Goal: Obtain resource: Download file/media

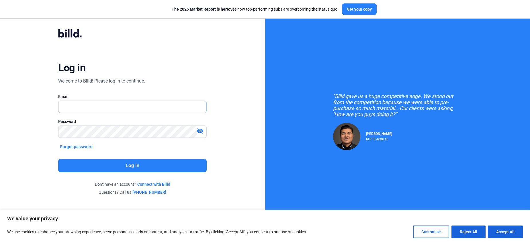
click at [69, 105] on input "text" at bounding box center [129, 107] width 142 height 12
type input "[EMAIL_ADDRESS][DOMAIN_NAME]"
click at [134, 166] on button "Log in" at bounding box center [132, 165] width 148 height 13
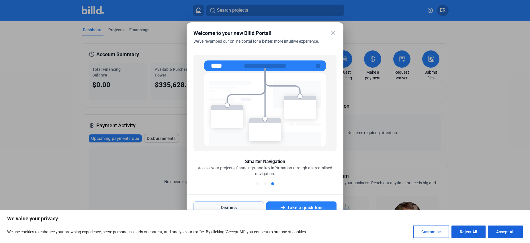
click at [240, 204] on button "Dismiss" at bounding box center [228, 207] width 70 height 13
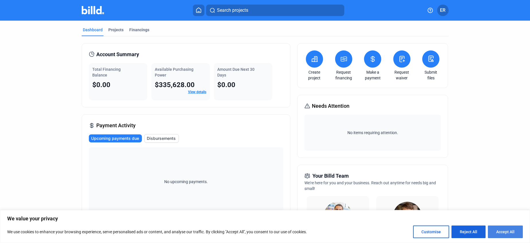
click at [499, 230] on button "Accept All" at bounding box center [505, 231] width 35 height 13
checkbox input "true"
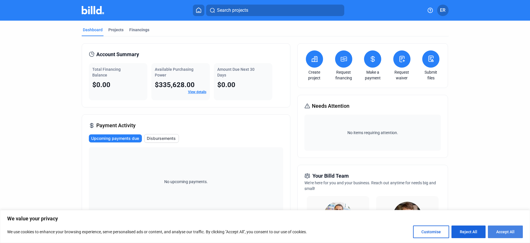
checkbox input "true"
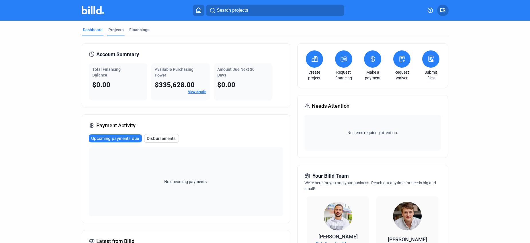
click at [114, 29] on div "Projects" at bounding box center [115, 30] width 15 height 6
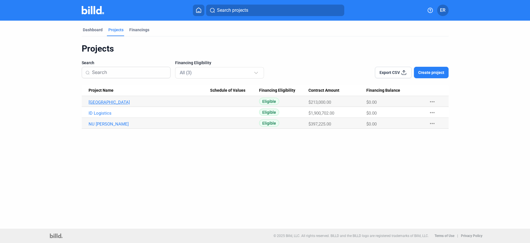
click at [117, 102] on link "[GEOGRAPHIC_DATA]" at bounding box center [150, 102] width 122 height 5
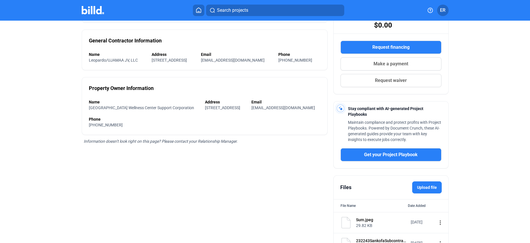
scroll to position [119, 0]
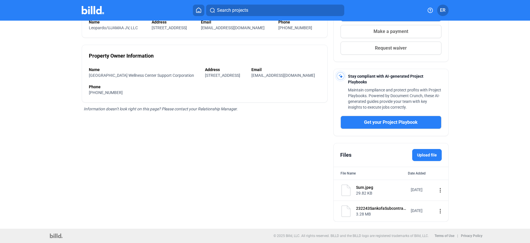
click at [437, 189] on mat-icon "more_vert" at bounding box center [440, 190] width 7 height 7
click at [441, 198] on span "View" at bounding box center [441, 200] width 8 height 4
click at [437, 211] on mat-icon "more_vert" at bounding box center [440, 211] width 7 height 7
click at [444, 221] on span "View" at bounding box center [441, 221] width 8 height 4
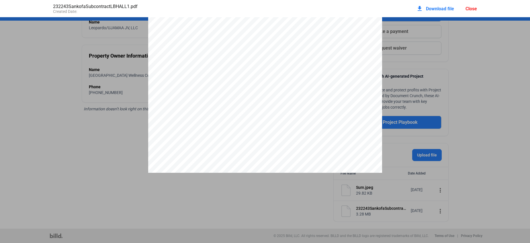
scroll to position [4414, 0]
click at [472, 9] on div "Close" at bounding box center [470, 8] width 11 height 5
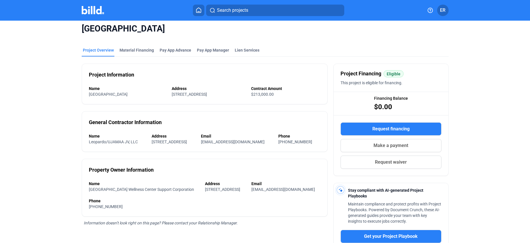
scroll to position [0, 0]
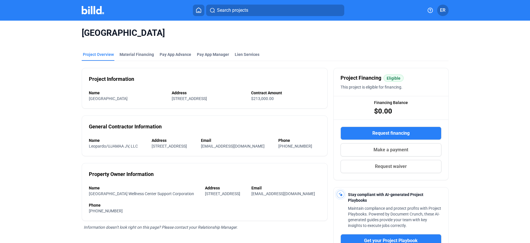
click at [443, 12] on span "ER" at bounding box center [442, 10] width 5 height 7
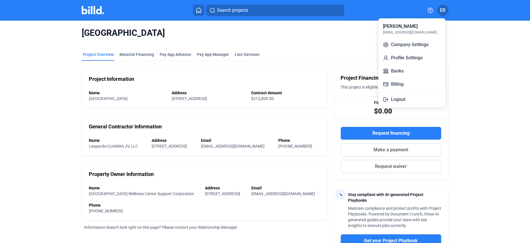
click at [48, 36] on div at bounding box center [265, 121] width 530 height 243
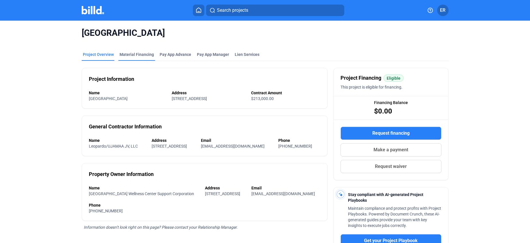
click at [137, 54] on div "Material Financing" at bounding box center [136, 55] width 34 height 6
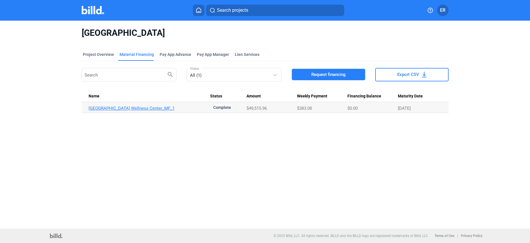
click at [118, 109] on link "[GEOGRAPHIC_DATA] Wellness Center_MF_1" at bounding box center [150, 108] width 122 height 5
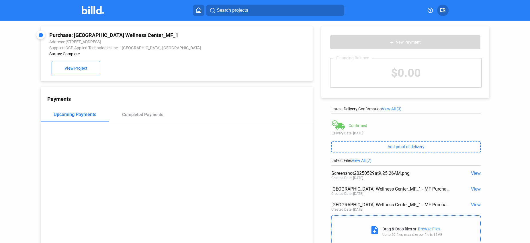
scroll to position [22, 0]
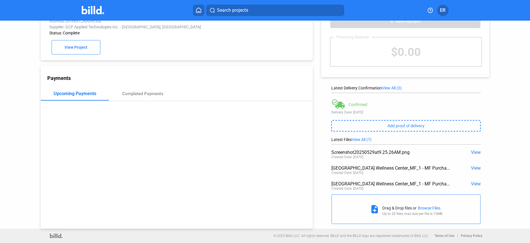
click at [471, 184] on span "View" at bounding box center [476, 183] width 10 height 5
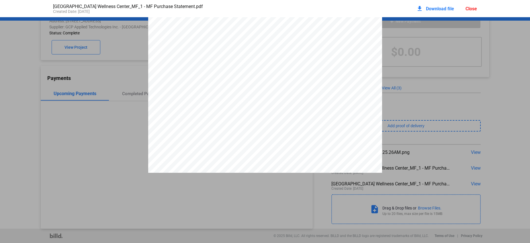
scroll to position [0, 0]
click at [469, 9] on div "Close" at bounding box center [470, 8] width 11 height 5
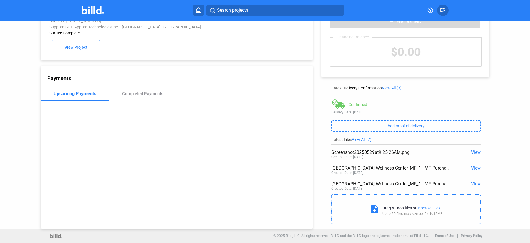
click at [473, 184] on span "View" at bounding box center [476, 183] width 10 height 5
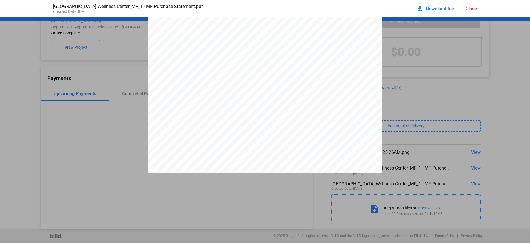
scroll to position [3, 0]
click at [397, 5] on div "[GEOGRAPHIC_DATA] Wellness Center_MF_1 - MF Purchase Statement.pdf Created Date…" at bounding box center [264, 8] width 435 height 17
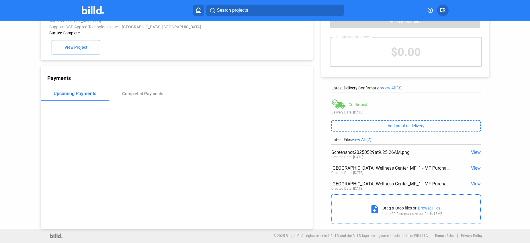
click at [473, 167] on span "View" at bounding box center [476, 167] width 10 height 5
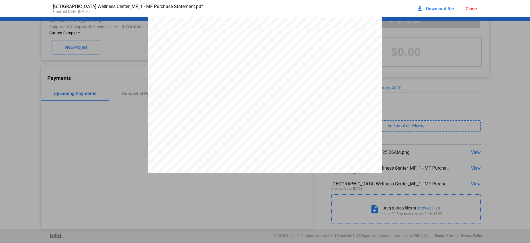
scroll to position [318, 0]
click at [451, 40] on div "1 PURCHASE STATEMENT This PURCHASE STATEMENT is being executed and delivered pu…" at bounding box center [265, 152] width 530 height 904
click at [492, 25] on div "1 PURCHASE STATEMENT This PURCHASE STATEMENT is being executed and delivered pu…" at bounding box center [265, 152] width 530 height 904
click at [470, 8] on div "Close" at bounding box center [470, 8] width 11 height 5
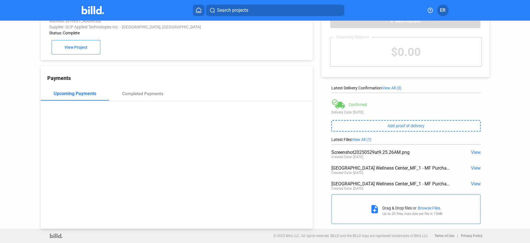
click at [473, 151] on span "View" at bounding box center [476, 152] width 10 height 5
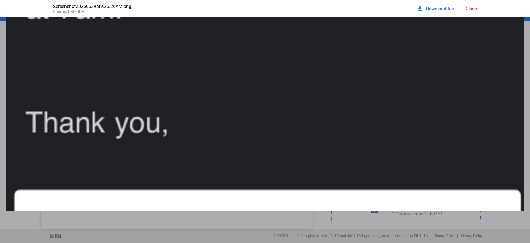
scroll to position [613, 0]
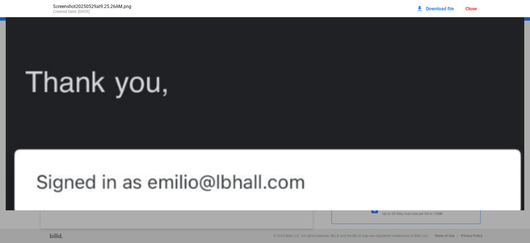
click at [470, 11] on div "Close" at bounding box center [470, 8] width 11 height 5
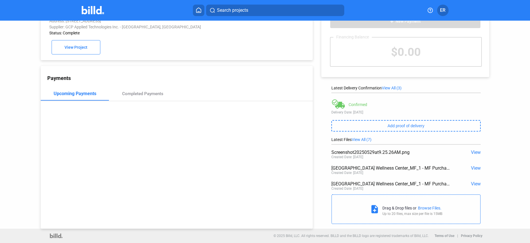
click at [473, 167] on span "View" at bounding box center [476, 167] width 10 height 5
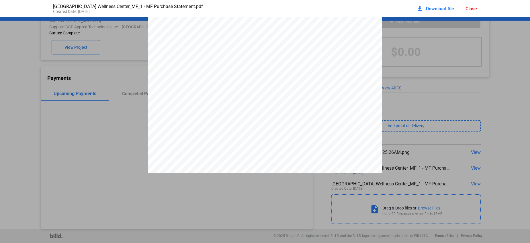
scroll to position [0, 0]
click at [436, 9] on span "Download file" at bounding box center [440, 8] width 28 height 5
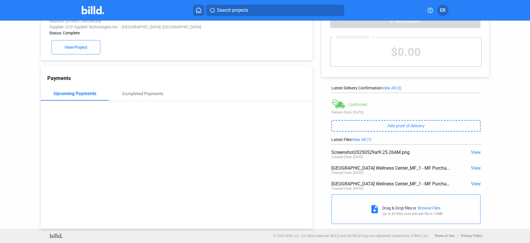
click at [473, 168] on span "View" at bounding box center [476, 167] width 10 height 5
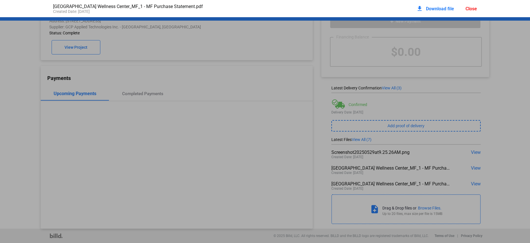
scroll to position [3, 0]
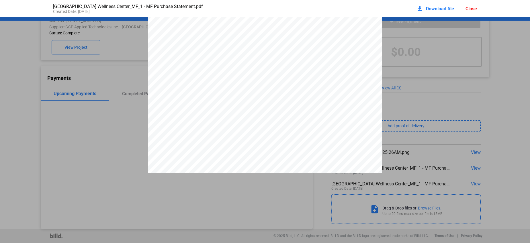
drag, startPoint x: 470, startPoint y: 8, endPoint x: 470, endPoint y: 20, distance: 11.7
click at [470, 8] on div "Close" at bounding box center [470, 8] width 11 height 5
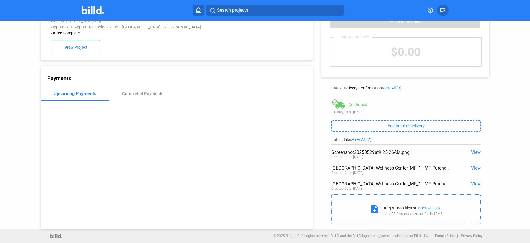
click at [472, 182] on span "View" at bounding box center [476, 183] width 10 height 5
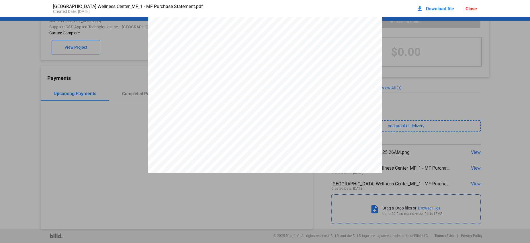
click at [443, 9] on span "Download file" at bounding box center [440, 8] width 28 height 5
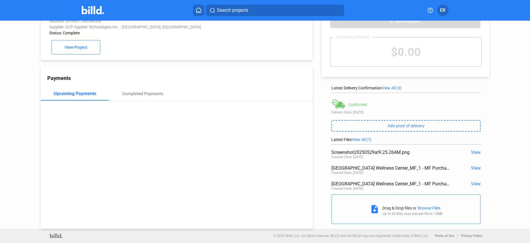
scroll to position [0, 0]
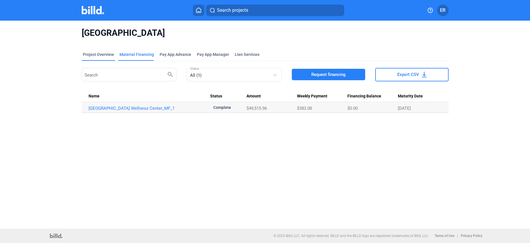
click at [91, 54] on div "Project Overview" at bounding box center [98, 55] width 31 height 6
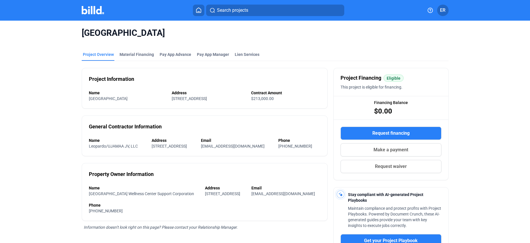
click at [236, 11] on span "Search projects" at bounding box center [232, 10] width 31 height 7
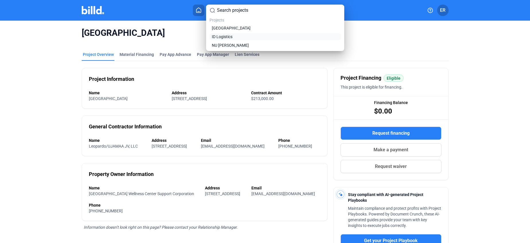
click at [222, 36] on span "ID Logistics" at bounding box center [222, 37] width 21 height 6
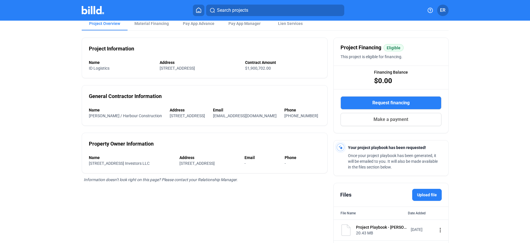
scroll to position [57, 0]
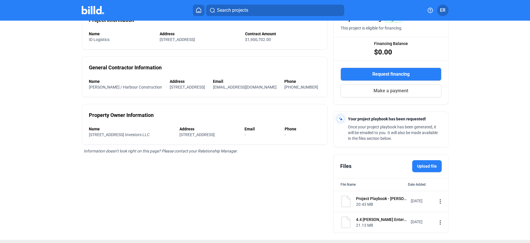
click at [442, 11] on span "ER" at bounding box center [442, 10] width 5 height 7
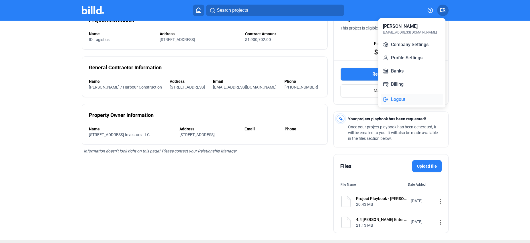
click at [394, 99] on button "Logout" at bounding box center [411, 99] width 62 height 11
